Goal: Information Seeking & Learning: Check status

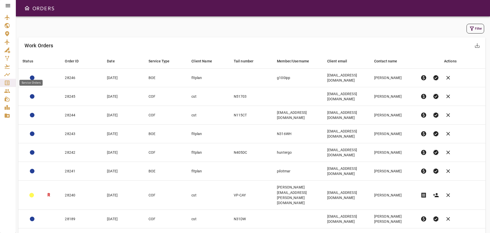
click at [6, 81] on icon "Service Orders" at bounding box center [7, 82] width 5 height 5
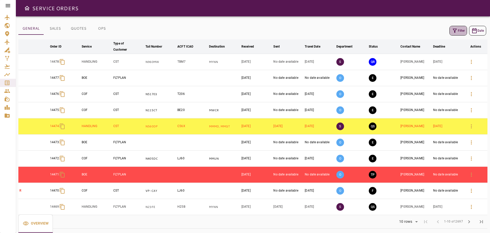
click at [457, 33] on icon "button" at bounding box center [455, 31] width 6 height 6
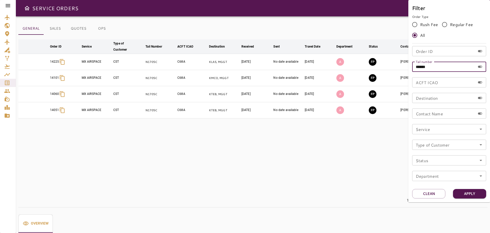
drag, startPoint x: 442, startPoint y: 66, endPoint x: 353, endPoint y: 64, distance: 88.6
click at [353, 64] on div "Filter Order Type Rush Fee Regular Fee All Order ID Order ID Tail number ******…" at bounding box center [245, 116] width 490 height 233
type input "*"
type input "******"
click at [466, 189] on button "Apply" at bounding box center [469, 193] width 33 height 9
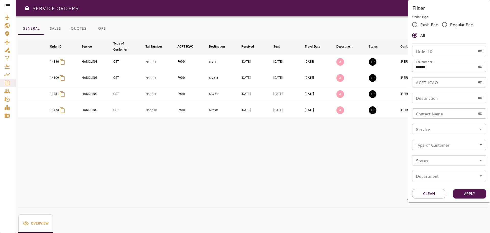
click at [286, 185] on div at bounding box center [245, 116] width 490 height 233
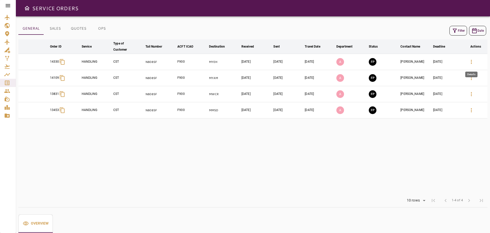
click at [470, 60] on icon "button" at bounding box center [472, 62] width 6 height 6
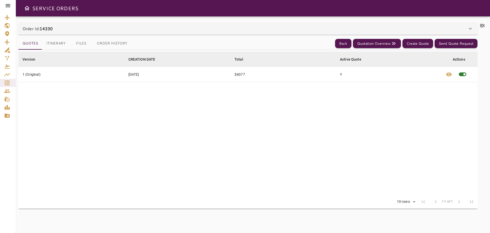
drag, startPoint x: 78, startPoint y: 40, endPoint x: 85, endPoint y: 48, distance: 10.3
click at [78, 41] on button "Files" at bounding box center [81, 43] width 23 height 12
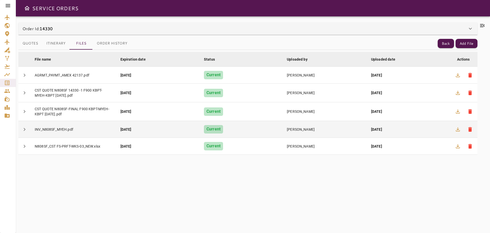
click at [30, 133] on td "chevron_right" at bounding box center [24, 129] width 12 height 17
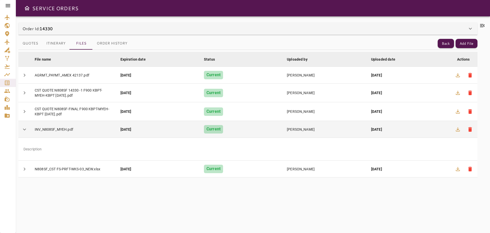
click at [29, 132] on button "chevron_right" at bounding box center [24, 129] width 12 height 12
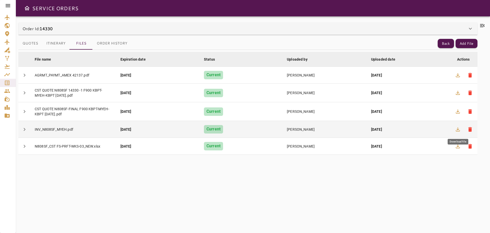
click at [459, 131] on icon "button" at bounding box center [458, 129] width 4 height 4
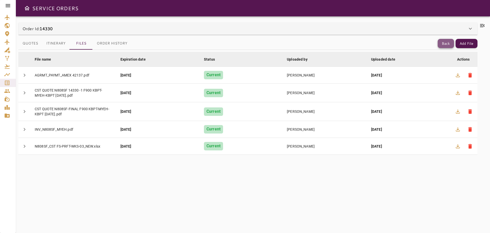
click at [447, 40] on button "Back" at bounding box center [446, 43] width 16 height 9
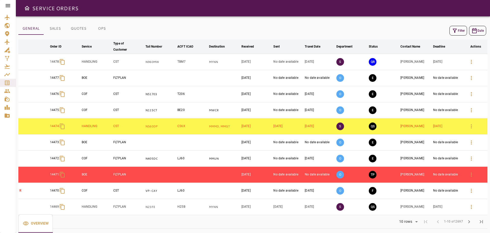
click at [461, 29] on button "Filter" at bounding box center [459, 31] width 18 height 10
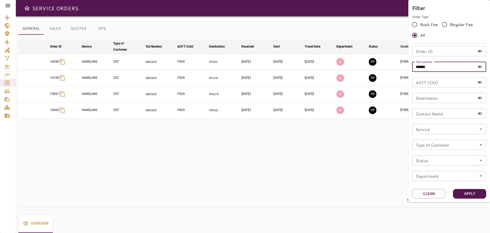
drag, startPoint x: 420, startPoint y: 66, endPoint x: 476, endPoint y: 66, distance: 56.2
click at [476, 66] on div "****** Tail number" at bounding box center [449, 67] width 74 height 10
type input "*****"
click at [471, 194] on button "Apply" at bounding box center [469, 193] width 33 height 9
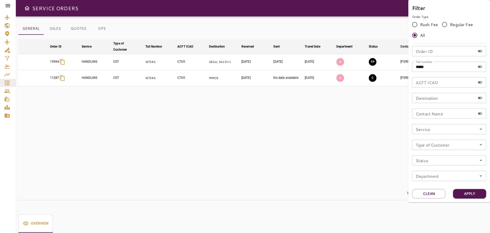
click at [269, 139] on div at bounding box center [245, 116] width 490 height 233
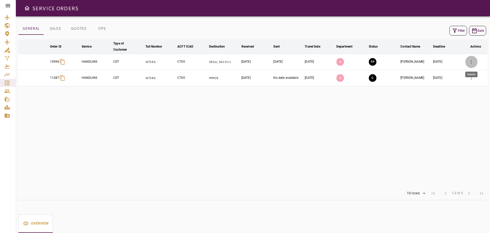
click at [472, 63] on icon "button" at bounding box center [471, 62] width 1 height 4
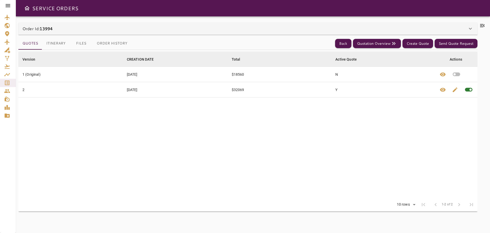
click at [80, 42] on button "Files" at bounding box center [81, 43] width 23 height 12
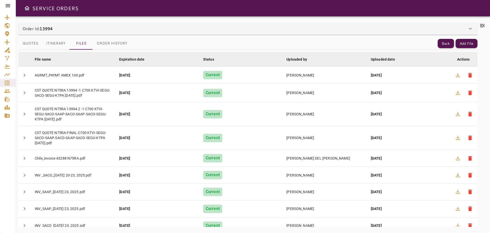
click at [52, 44] on button "Itinerary" at bounding box center [56, 43] width 28 height 12
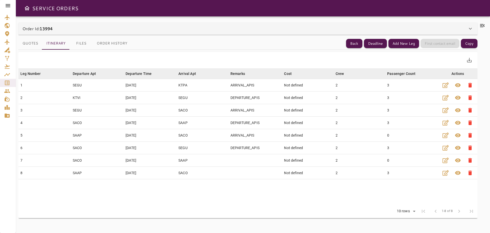
click at [83, 45] on button "Files" at bounding box center [81, 43] width 23 height 12
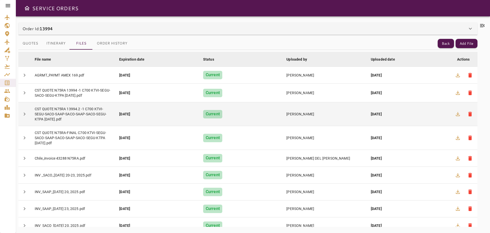
scroll to position [26, 0]
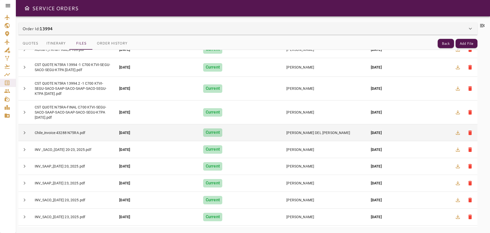
click at [131, 132] on div "[DATE]" at bounding box center [157, 132] width 76 height 5
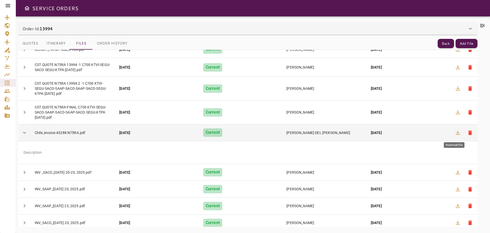
click at [455, 133] on icon "button" at bounding box center [458, 132] width 6 height 6
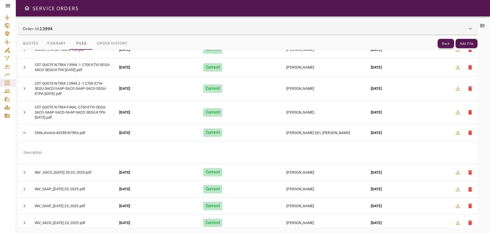
click at [444, 43] on button "Back" at bounding box center [446, 43] width 16 height 9
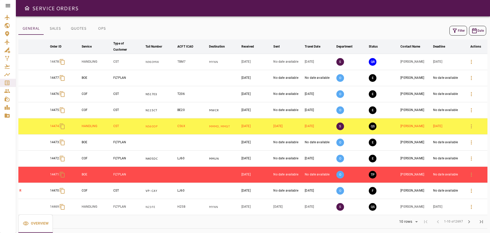
click at [461, 31] on button "Filter" at bounding box center [459, 31] width 18 height 10
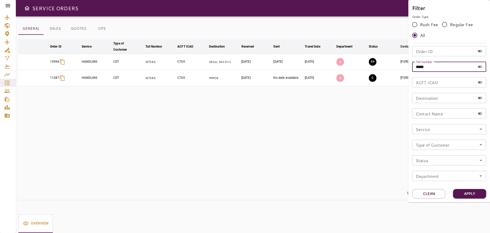
drag, startPoint x: 419, startPoint y: 67, endPoint x: 471, endPoint y: 67, distance: 51.3
click at [471, 67] on input "*****" at bounding box center [443, 67] width 63 height 10
type input "******"
click at [470, 194] on button "Apply" at bounding box center [469, 193] width 33 height 9
click at [326, 109] on div at bounding box center [245, 116] width 490 height 233
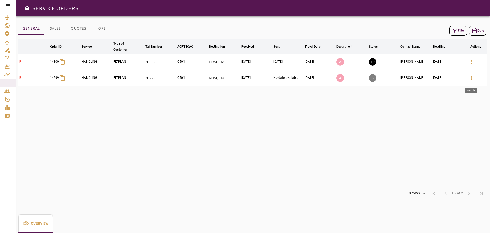
click at [468, 81] on button "button" at bounding box center [472, 78] width 12 height 12
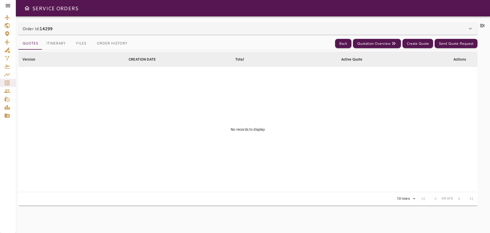
click at [59, 43] on button "Itinerary" at bounding box center [56, 43] width 28 height 12
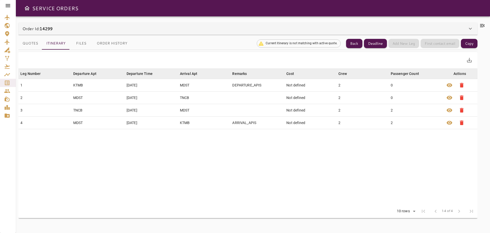
click at [80, 44] on button "Files" at bounding box center [81, 43] width 23 height 12
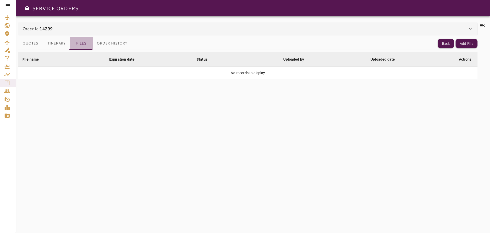
click at [80, 46] on button "Files" at bounding box center [81, 43] width 23 height 12
click at [49, 44] on button "Itinerary" at bounding box center [56, 43] width 28 height 12
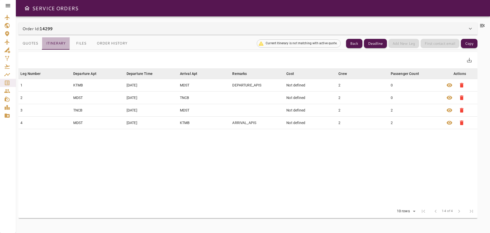
click at [68, 44] on button "Itinerary" at bounding box center [56, 43] width 28 height 12
click at [81, 45] on button "Files" at bounding box center [81, 43] width 23 height 12
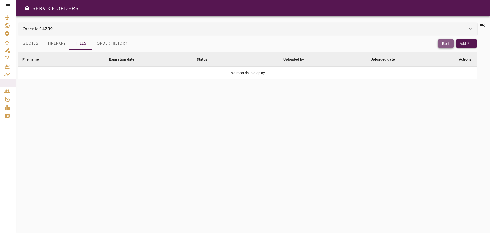
click at [450, 45] on button "Back" at bounding box center [446, 43] width 16 height 9
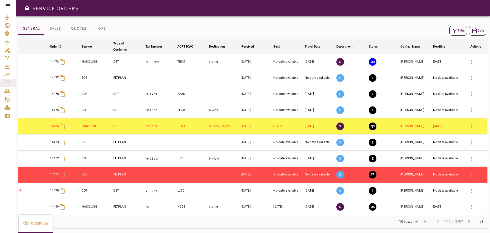
click at [459, 30] on button "Filter" at bounding box center [459, 31] width 18 height 10
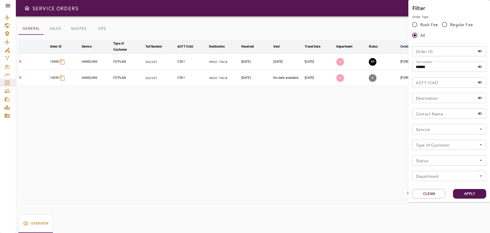
click at [330, 133] on div at bounding box center [245, 116] width 490 height 233
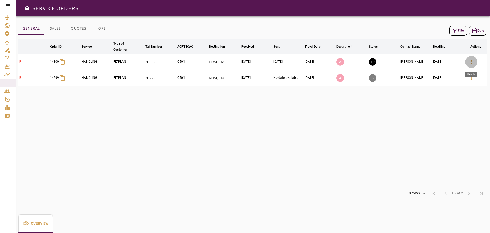
click at [472, 62] on icon "button" at bounding box center [471, 62] width 1 height 4
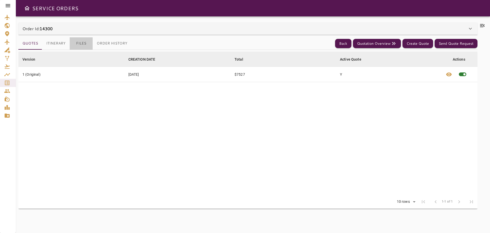
click at [79, 45] on button "Files" at bounding box center [81, 43] width 23 height 12
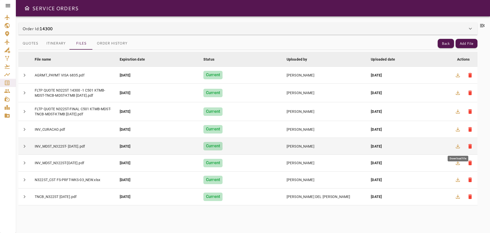
click at [457, 146] on icon "button" at bounding box center [458, 146] width 6 height 6
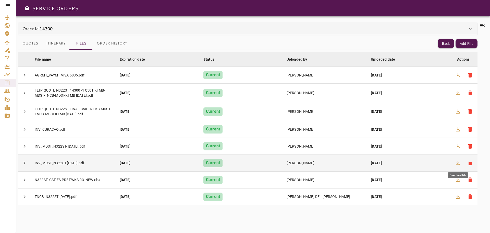
click at [455, 158] on button "button" at bounding box center [458, 163] width 12 height 12
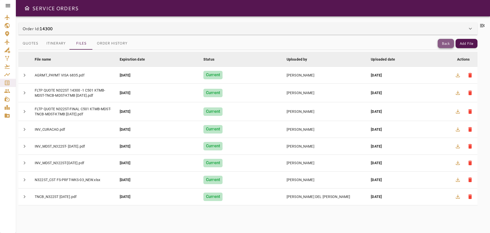
click at [444, 44] on button "Back" at bounding box center [446, 43] width 16 height 9
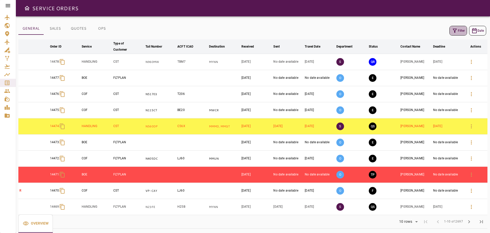
click at [454, 30] on icon "button" at bounding box center [455, 31] width 6 height 6
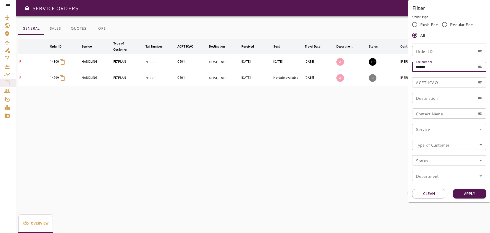
drag, startPoint x: 440, startPoint y: 68, endPoint x: 420, endPoint y: 70, distance: 20.8
click at [420, 70] on input "******" at bounding box center [443, 67] width 63 height 10
type input "******"
click at [471, 193] on button "Apply" at bounding box center [469, 193] width 33 height 9
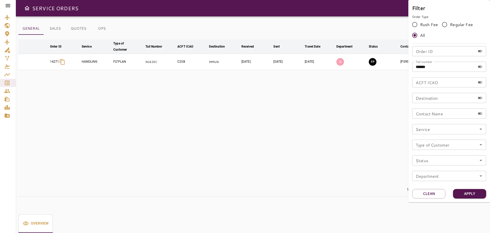
click at [238, 105] on div at bounding box center [245, 116] width 490 height 233
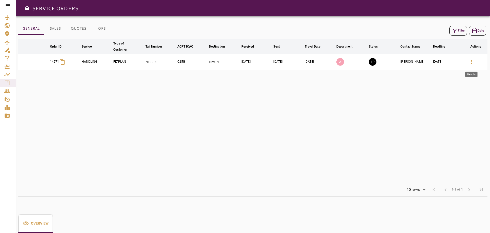
click at [470, 64] on icon "button" at bounding box center [472, 62] width 6 height 6
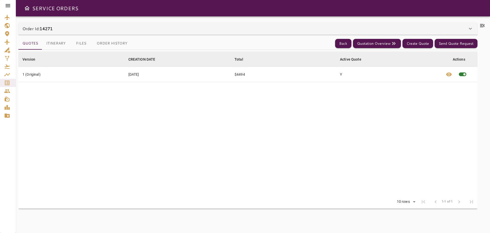
click at [79, 44] on button "Files" at bounding box center [81, 43] width 23 height 12
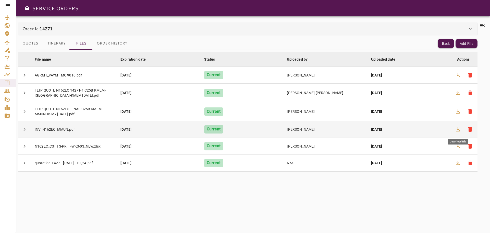
click at [455, 129] on icon "button" at bounding box center [458, 129] width 6 height 6
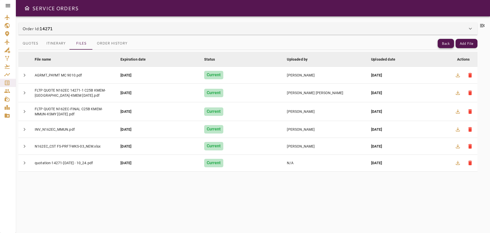
click at [446, 43] on button "Back" at bounding box center [446, 43] width 16 height 9
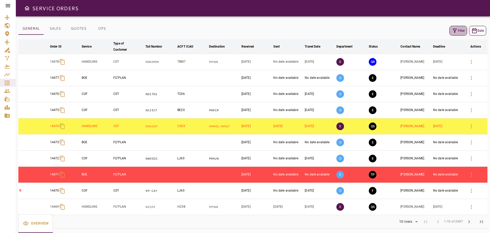
click at [466, 31] on button "Filter" at bounding box center [459, 31] width 18 height 10
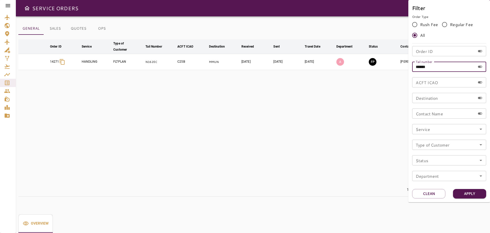
drag, startPoint x: 419, startPoint y: 68, endPoint x: 463, endPoint y: 68, distance: 43.9
click at [463, 68] on input "******" at bounding box center [443, 67] width 63 height 10
type input "******"
drag, startPoint x: 474, startPoint y: 196, endPoint x: 466, endPoint y: 197, distance: 8.6
click at [474, 196] on button "Apply" at bounding box center [469, 193] width 33 height 9
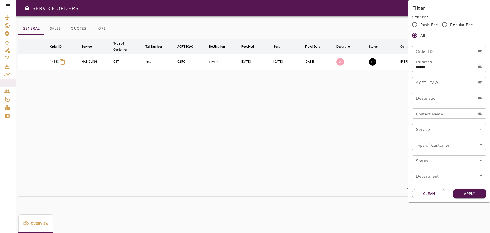
click at [219, 127] on div at bounding box center [245, 116] width 490 height 233
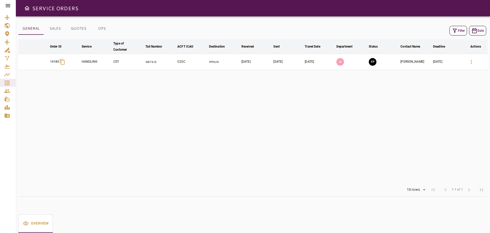
click at [471, 60] on icon "button" at bounding box center [471, 62] width 1 height 4
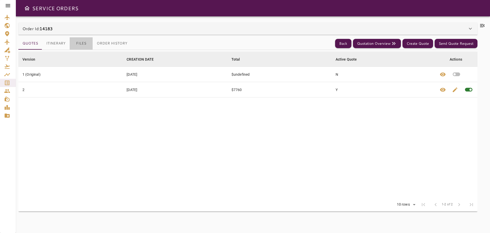
click at [82, 40] on button "Files" at bounding box center [81, 43] width 23 height 12
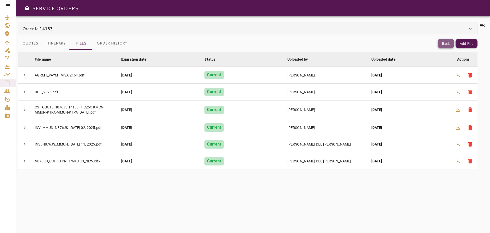
click at [449, 44] on button "Back" at bounding box center [446, 43] width 16 height 9
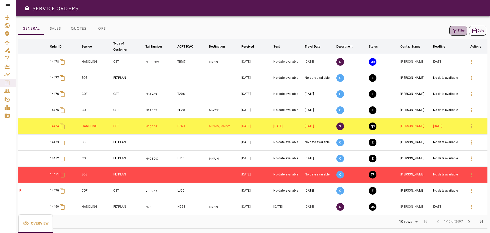
click at [460, 29] on button "Filter" at bounding box center [459, 31] width 18 height 10
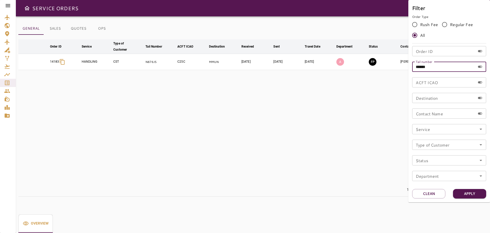
drag, startPoint x: 420, startPoint y: 67, endPoint x: 469, endPoint y: 64, distance: 49.9
click at [469, 64] on input "******" at bounding box center [443, 67] width 63 height 10
type input "******"
click at [469, 194] on button "Apply" at bounding box center [469, 193] width 33 height 9
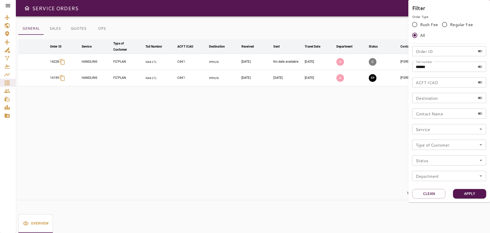
click at [162, 137] on div at bounding box center [245, 116] width 490 height 233
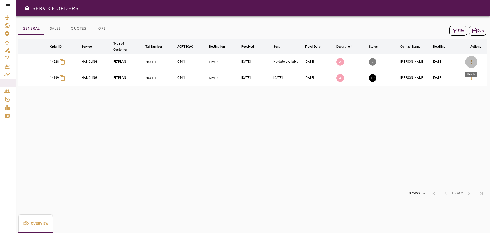
click at [468, 59] on button "button" at bounding box center [472, 62] width 12 height 12
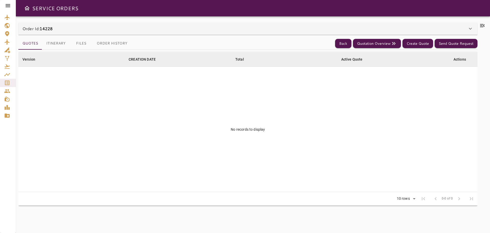
click at [83, 40] on button "Files" at bounding box center [81, 43] width 23 height 12
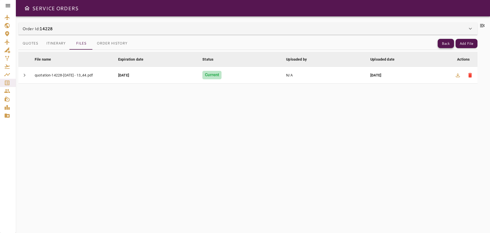
click at [445, 46] on button "Back" at bounding box center [446, 43] width 16 height 9
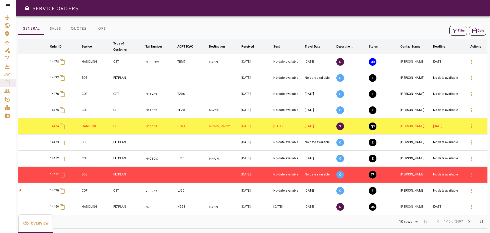
click at [462, 27] on button "Filter" at bounding box center [459, 31] width 18 height 10
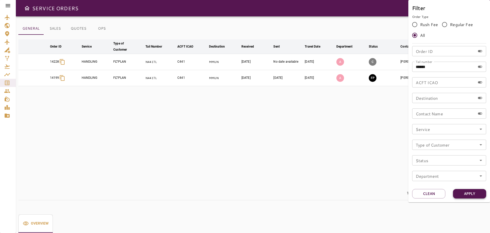
click at [471, 192] on button "Apply" at bounding box center [469, 193] width 33 height 9
click at [303, 129] on div at bounding box center [245, 116] width 490 height 233
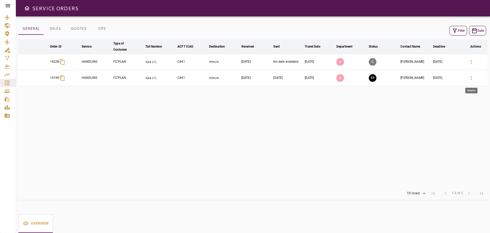
click at [477, 77] on button "button" at bounding box center [472, 78] width 12 height 12
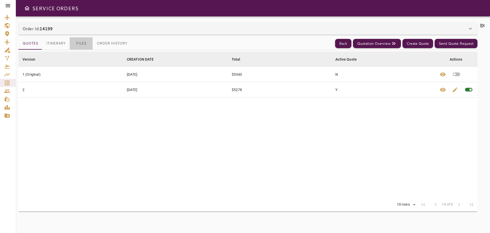
click at [82, 44] on button "Files" at bounding box center [81, 43] width 23 height 12
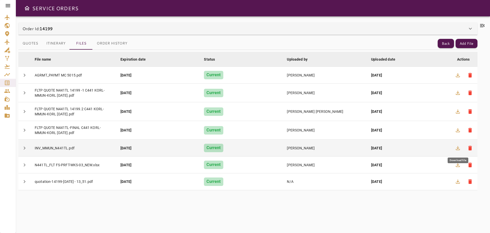
click at [458, 146] on icon "button" at bounding box center [458, 148] width 6 height 6
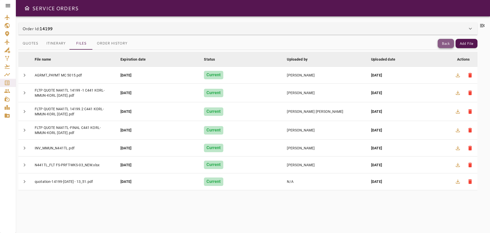
click at [441, 42] on button "Back" at bounding box center [446, 43] width 16 height 9
